Goal: Book appointment/travel/reservation

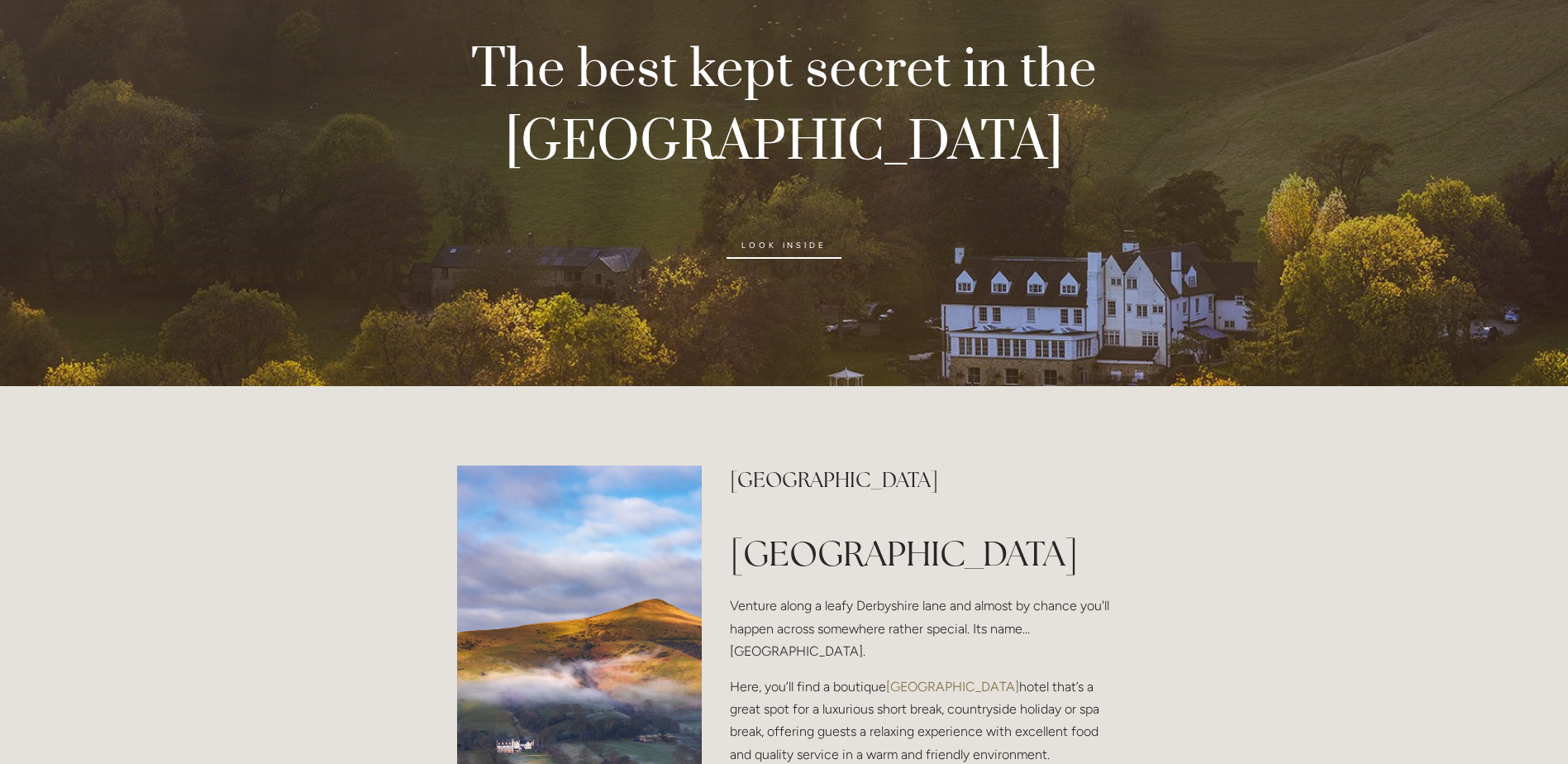
scroll to position [331, 0]
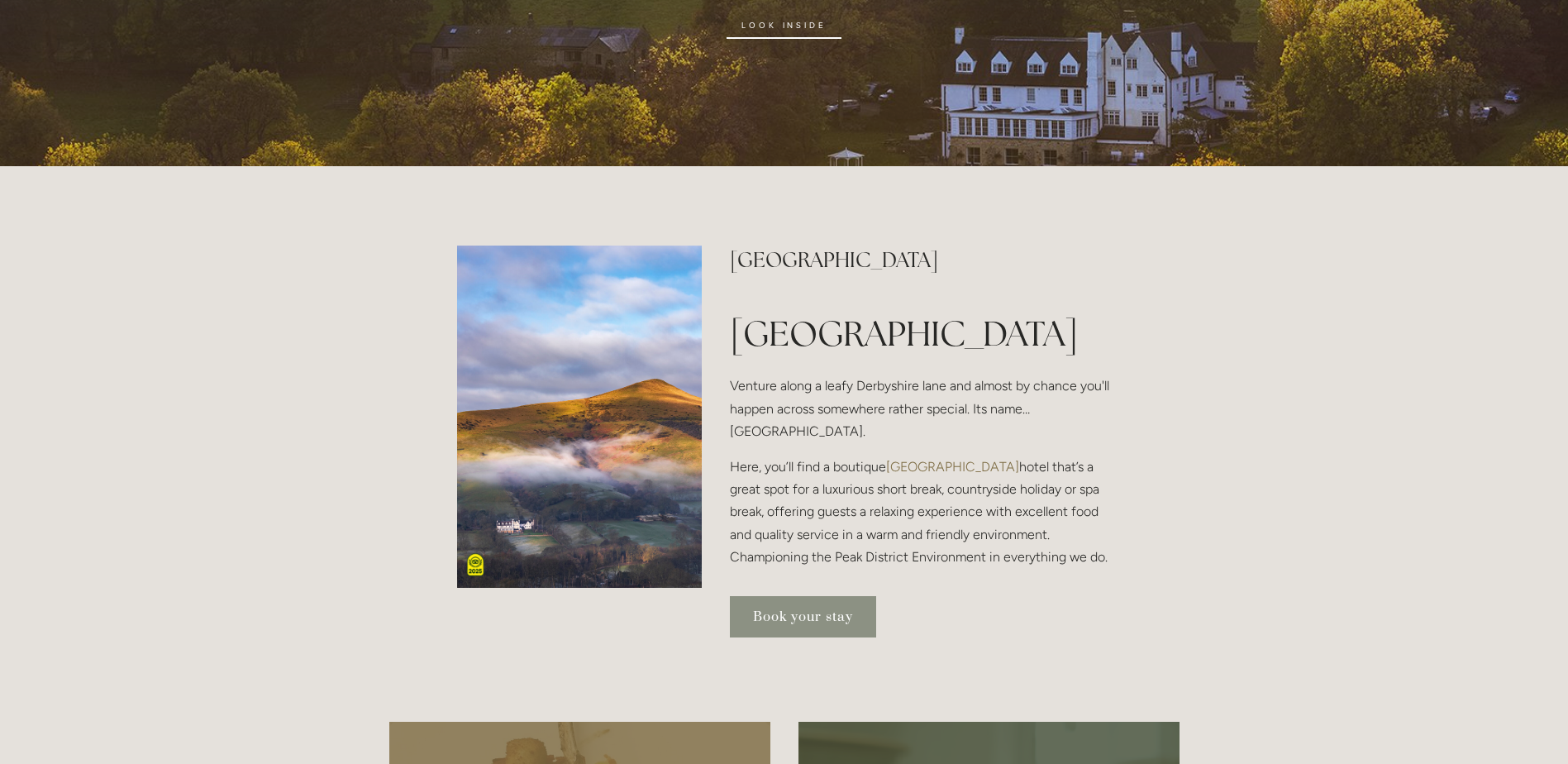
click at [794, 637] on link "Book your stay" at bounding box center [803, 617] width 147 height 42
